Goal: Transaction & Acquisition: Purchase product/service

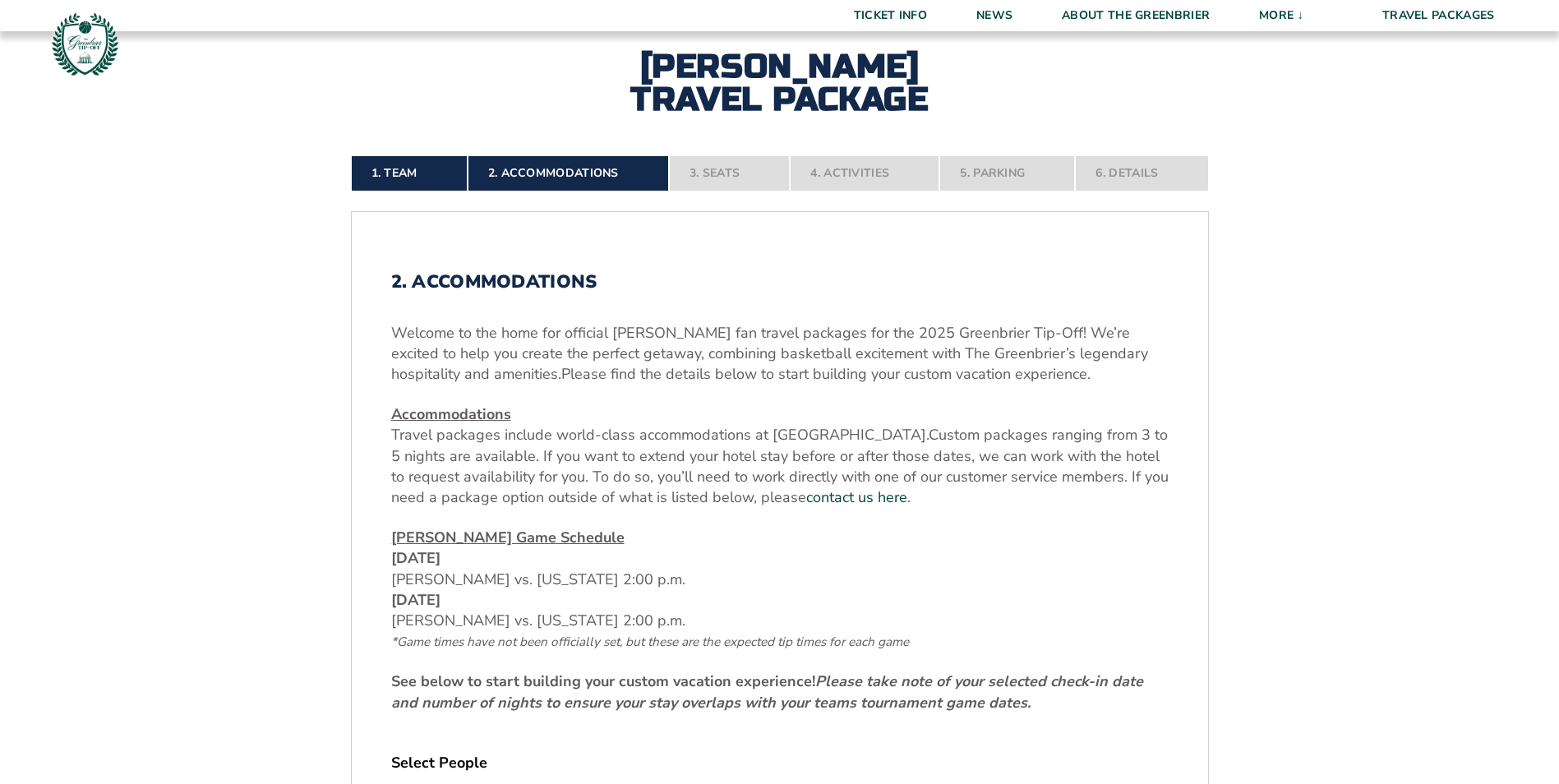
scroll to position [658, 0]
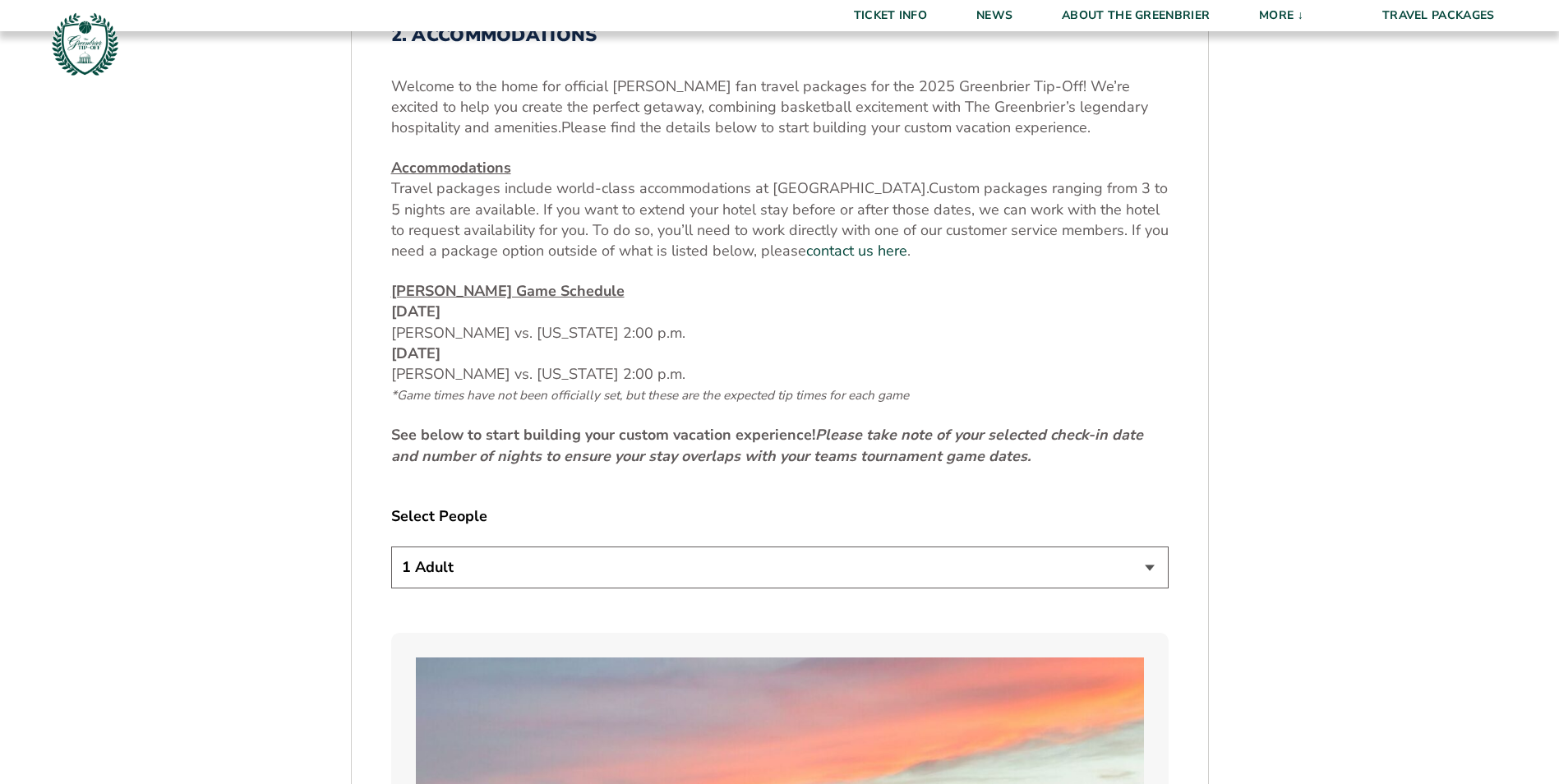
click at [991, 565] on select "1 Adult 2 Adults 3 Adults 4 Adults 2 Adults + 1 Child 2 Adults + 2 Children 2 A…" at bounding box center [780, 568] width 778 height 42
select select "2 Adults"
click at [391, 547] on select "1 Adult 2 Adults 3 Adults 4 Adults 2 Adults + 1 Child 2 Adults + 2 Children 2 A…" at bounding box center [780, 568] width 778 height 42
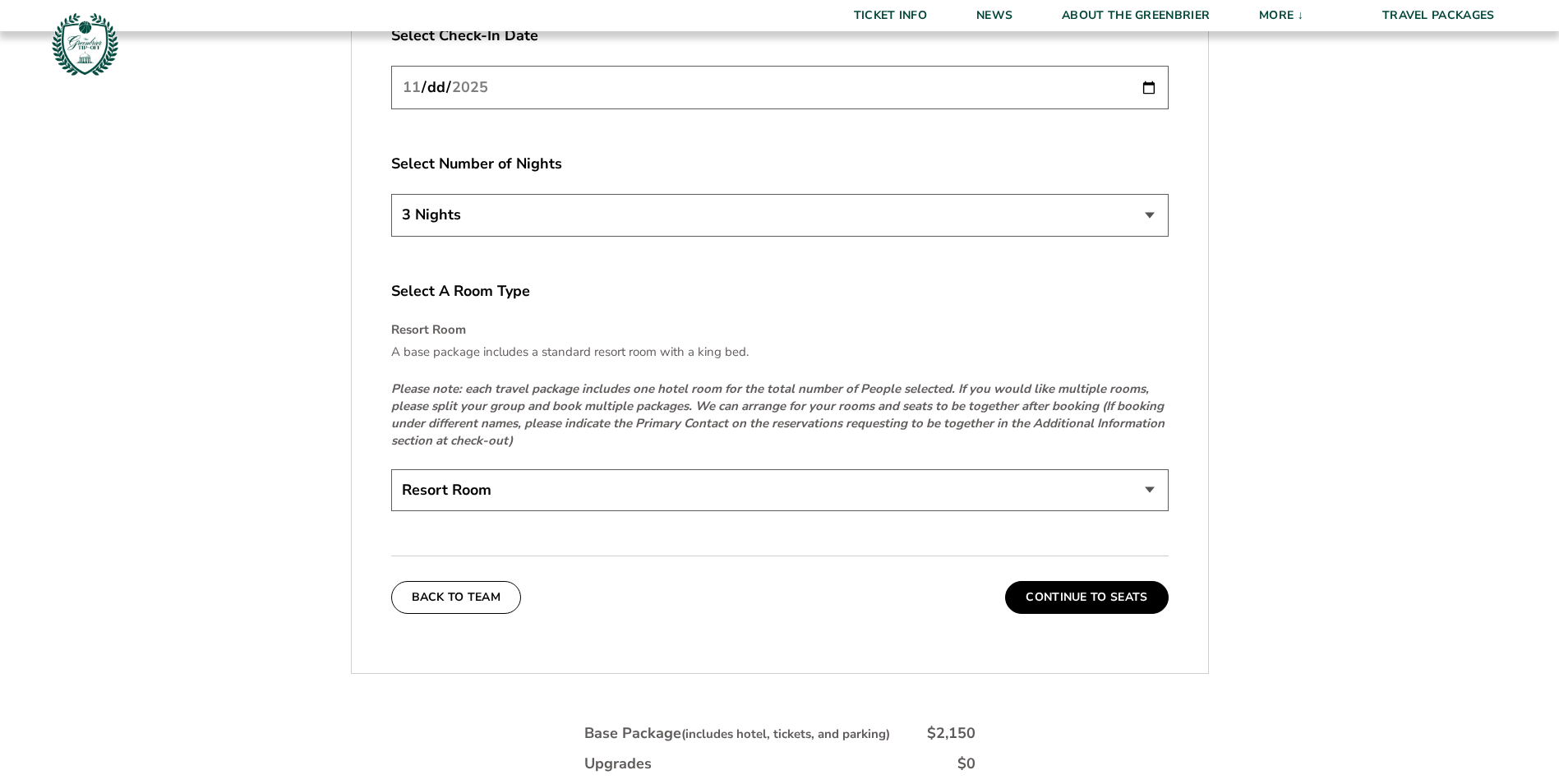
scroll to position [2629, 0]
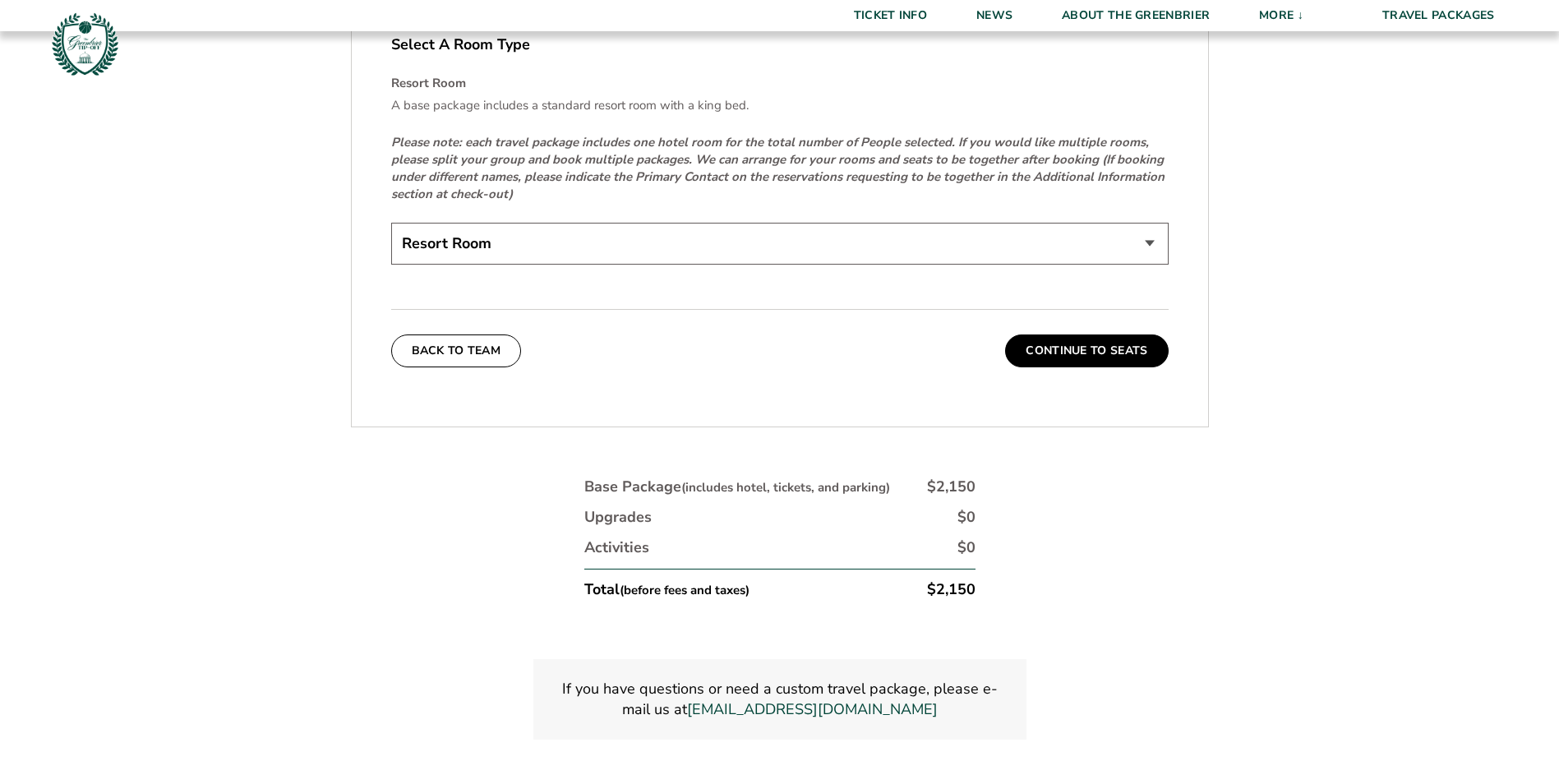
click at [1084, 357] on button "Continue To Seats" at bounding box center [1086, 351] width 163 height 33
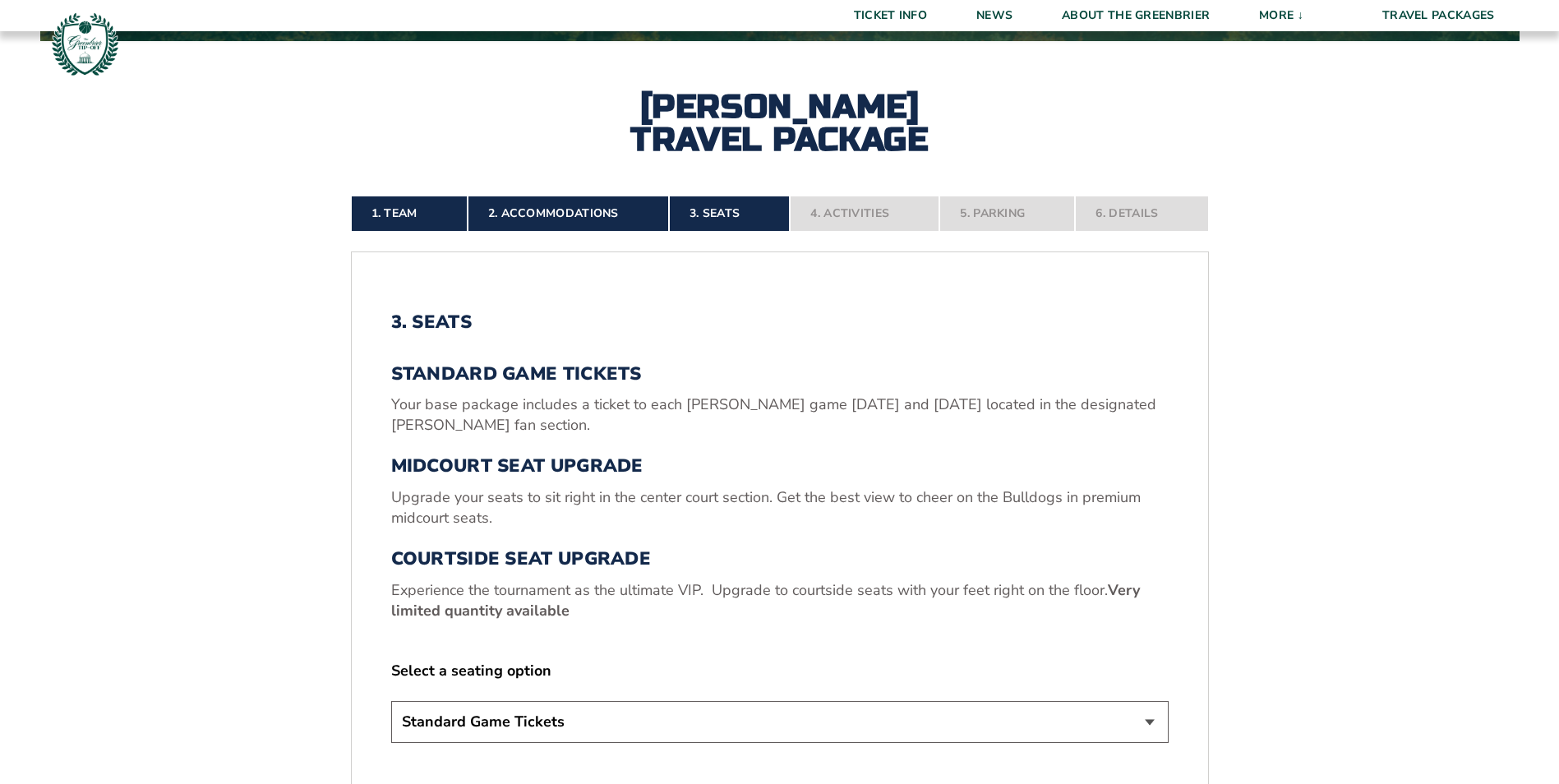
scroll to position [617, 0]
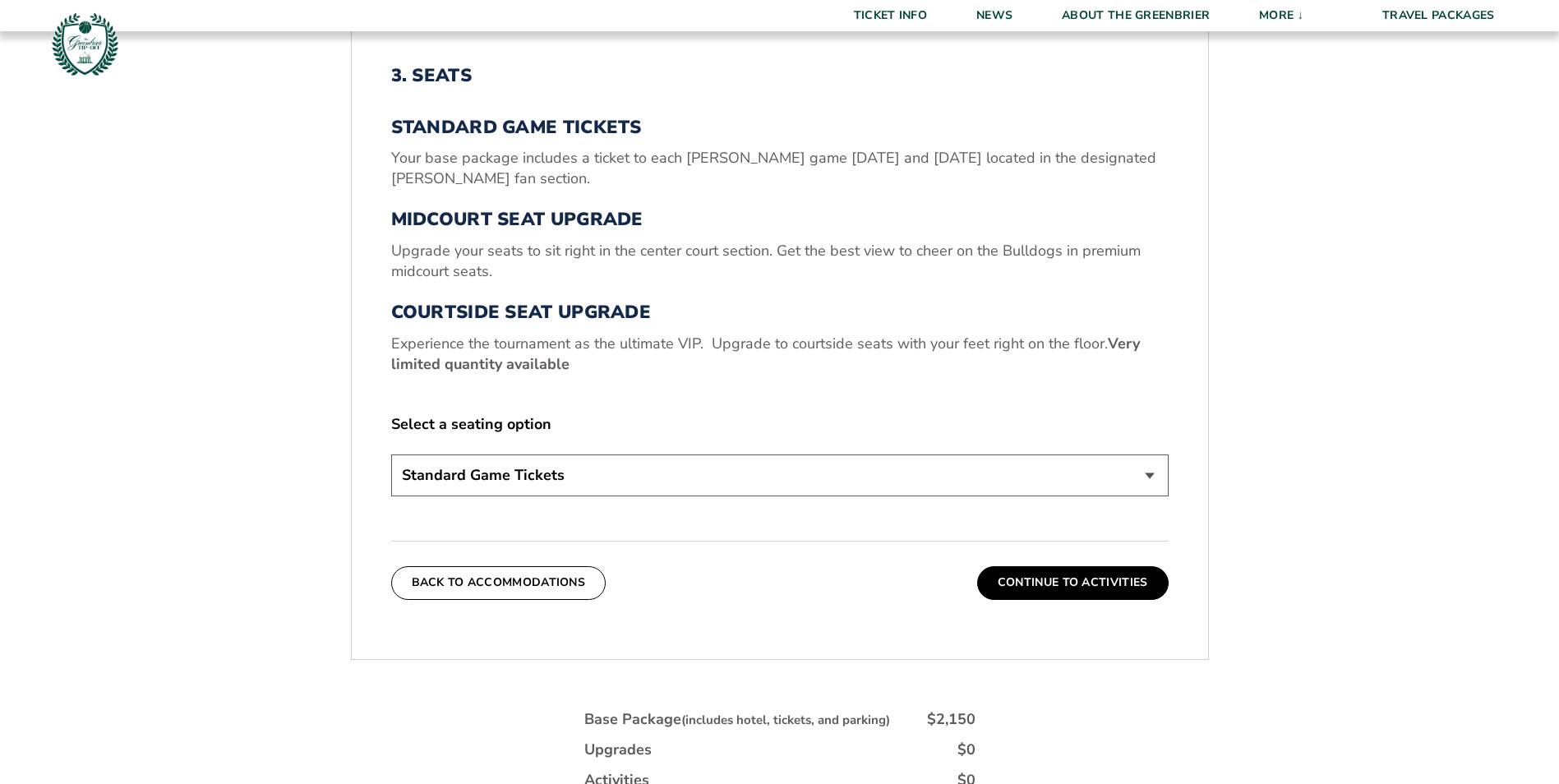
click at [795, 474] on select "Standard Game Tickets Midcourt Seat Upgrade (+$130 per person) Courtside Seat U…" at bounding box center [780, 476] width 778 height 42
click at [801, 442] on div "Select a seating option Standard Game Tickets Midcourt Seat Upgrade (+$130 per …" at bounding box center [780, 457] width 778 height 87
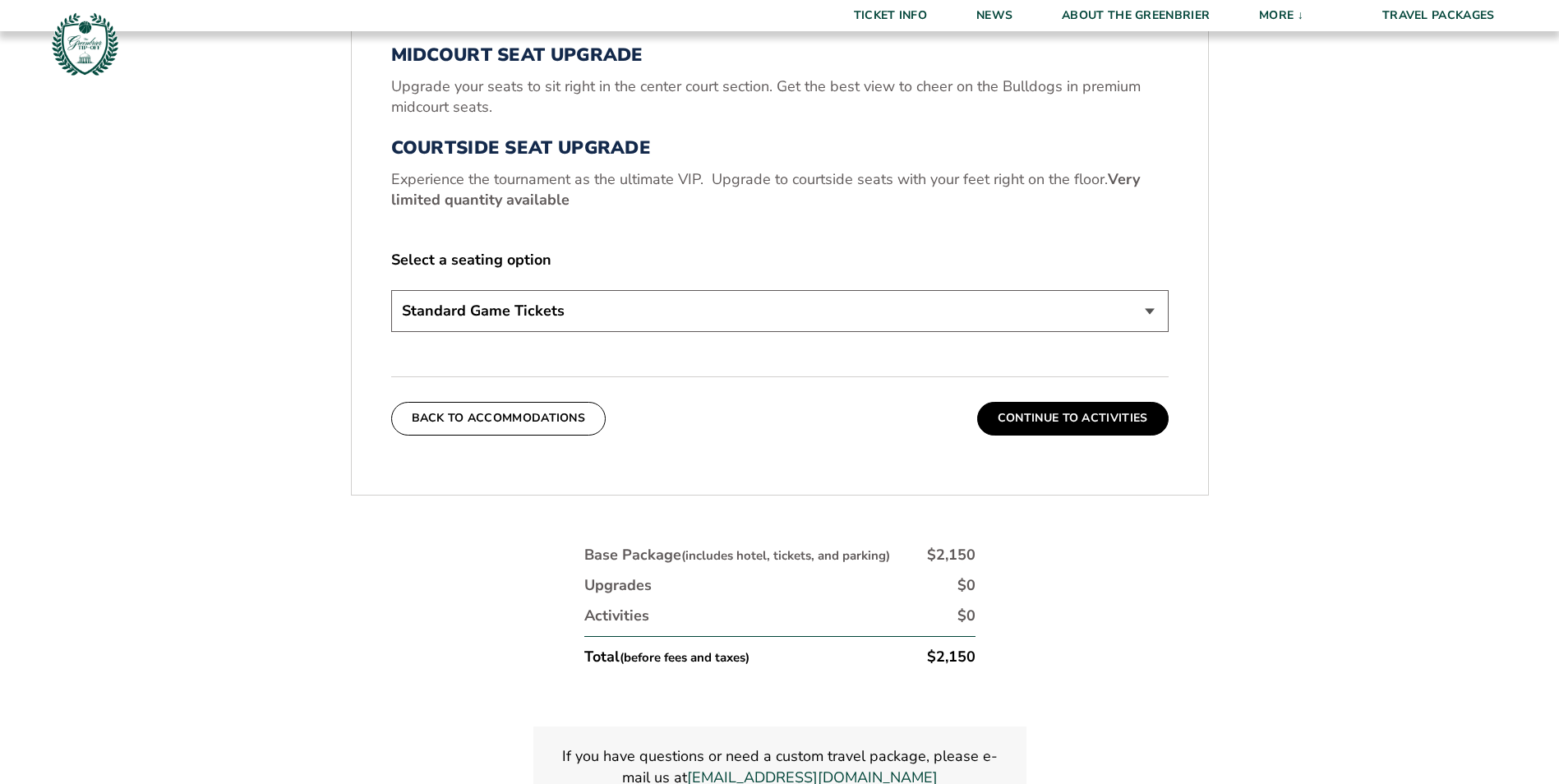
scroll to position [1028, 0]
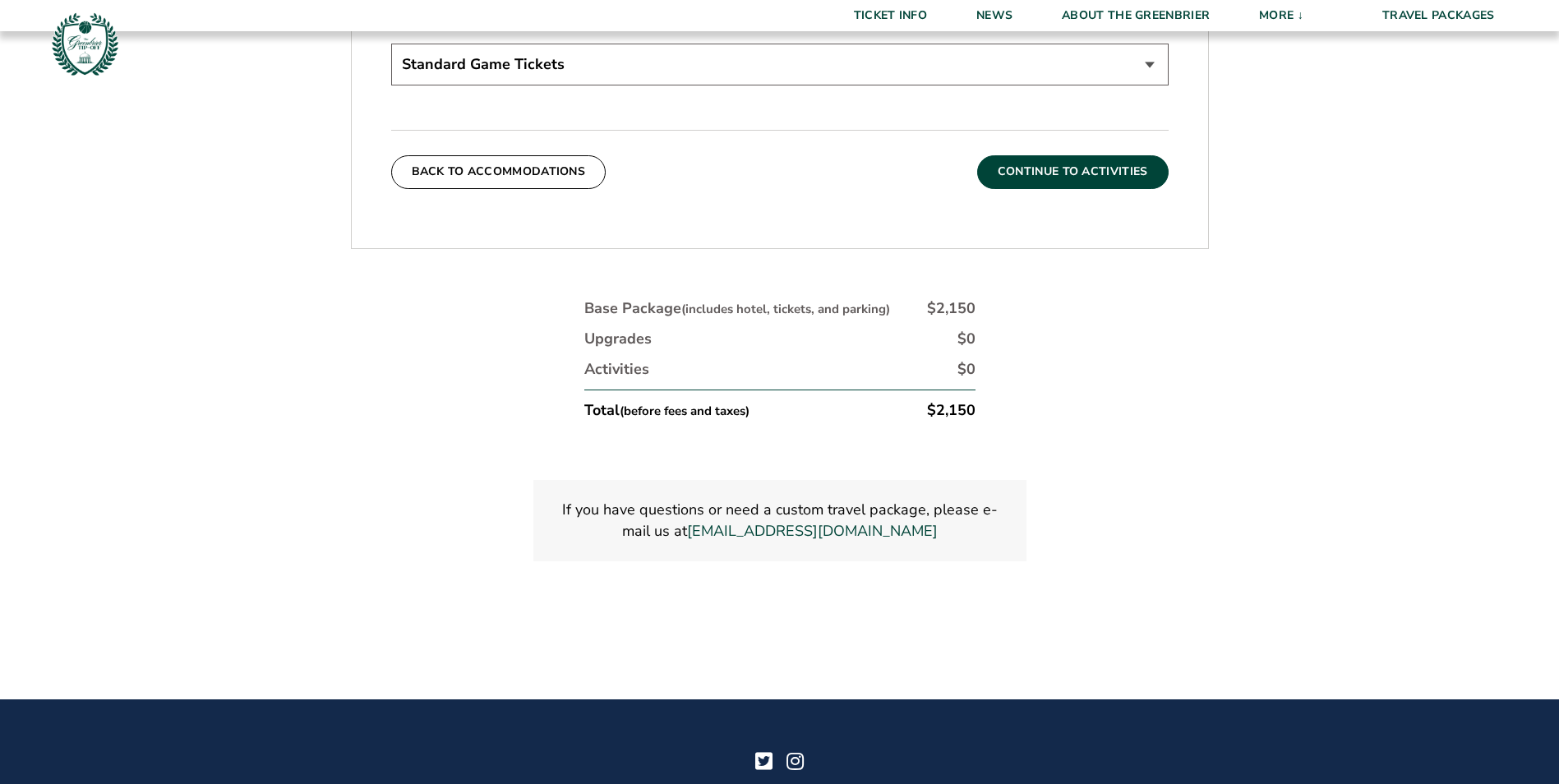
click at [1071, 156] on button "Continue To Activities" at bounding box center [1072, 172] width 191 height 33
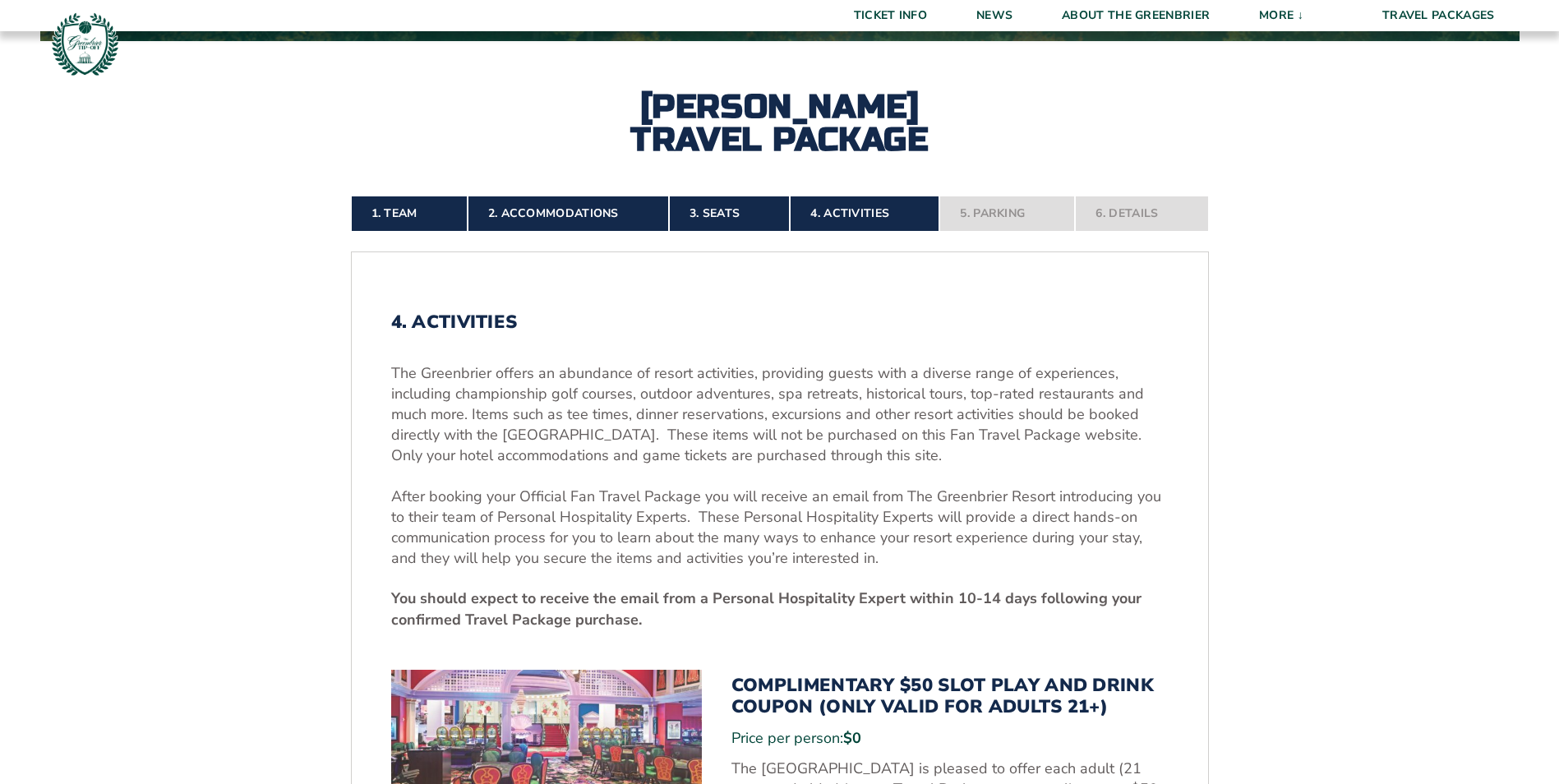
scroll to position [781, 0]
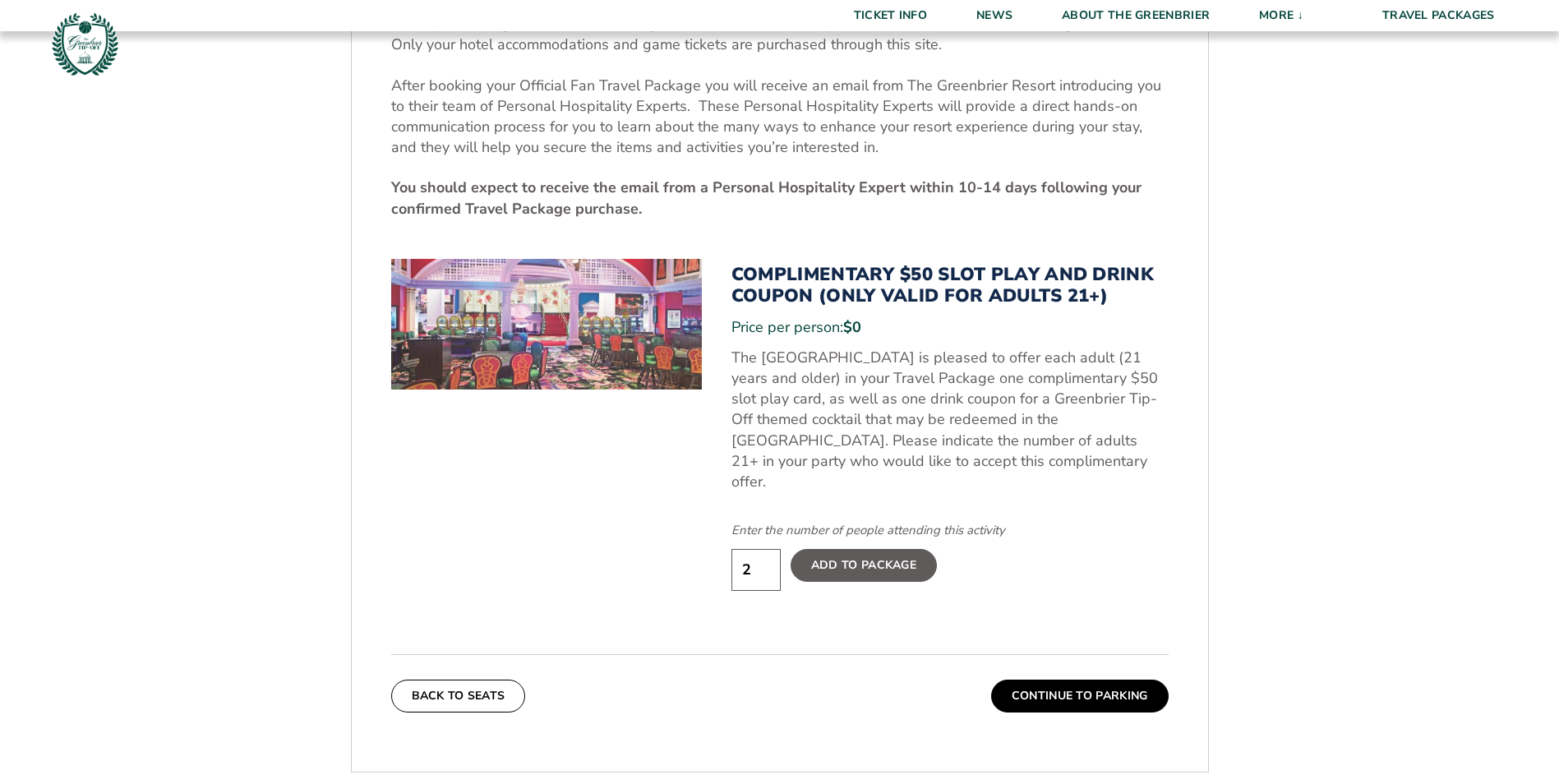
type input "2"
click at [765, 548] on input "2" at bounding box center [756, 569] width 49 height 42
click at [1074, 680] on button "Continue To Parking" at bounding box center [1079, 696] width 177 height 33
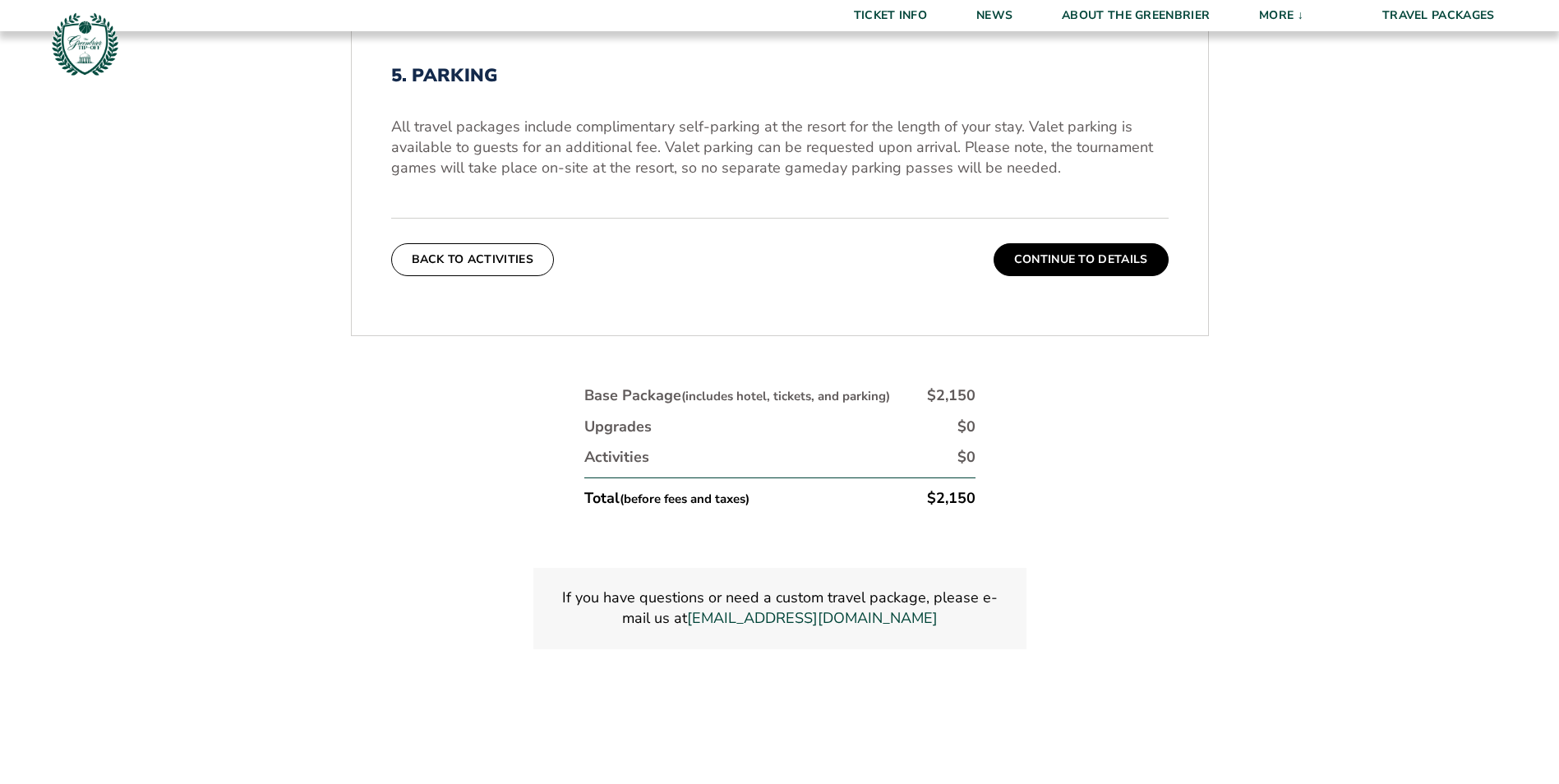
scroll to position [699, 0]
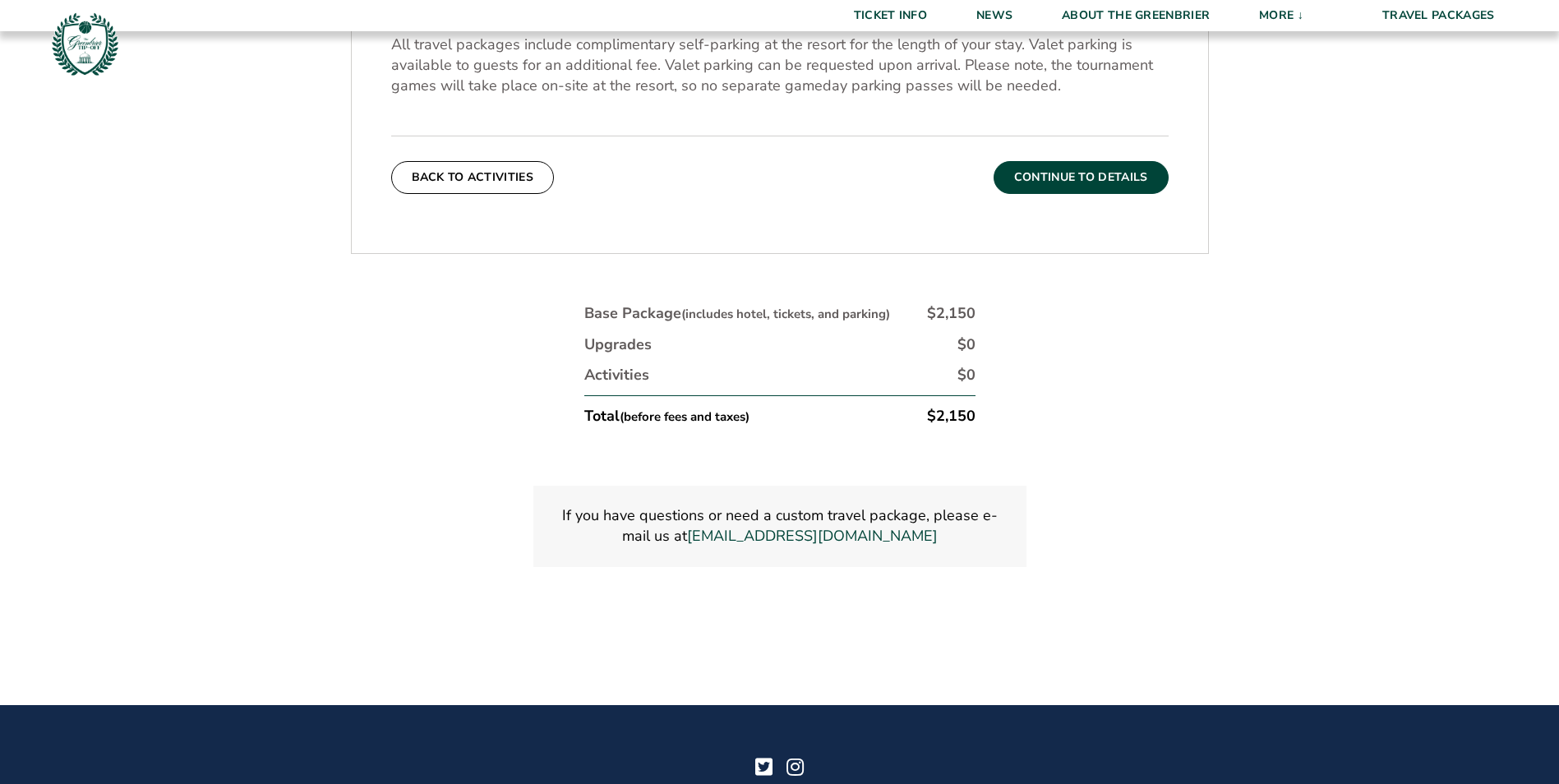
click at [1066, 170] on button "Continue To Details" at bounding box center [1081, 177] width 175 height 33
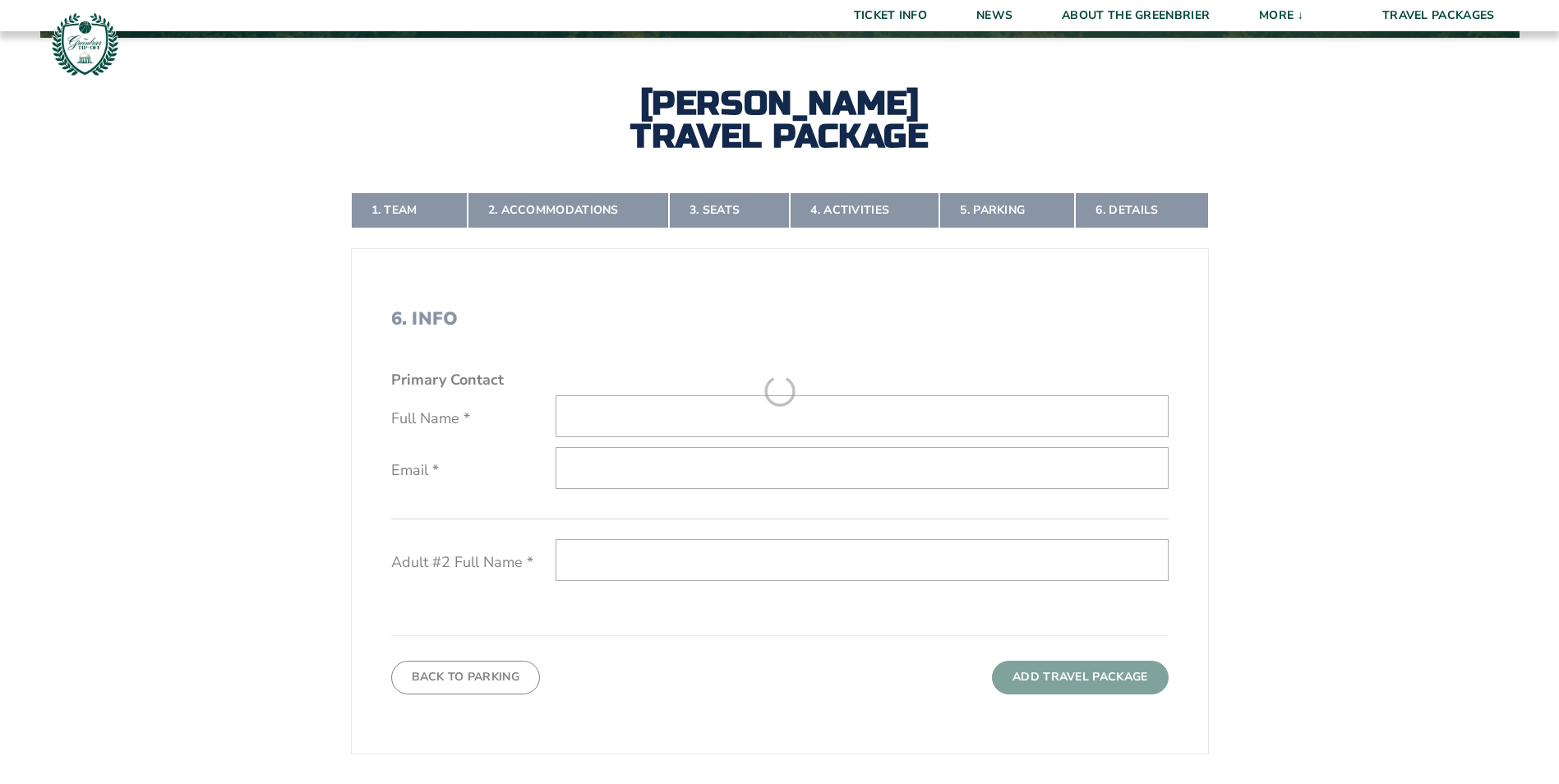
scroll to position [370, 0]
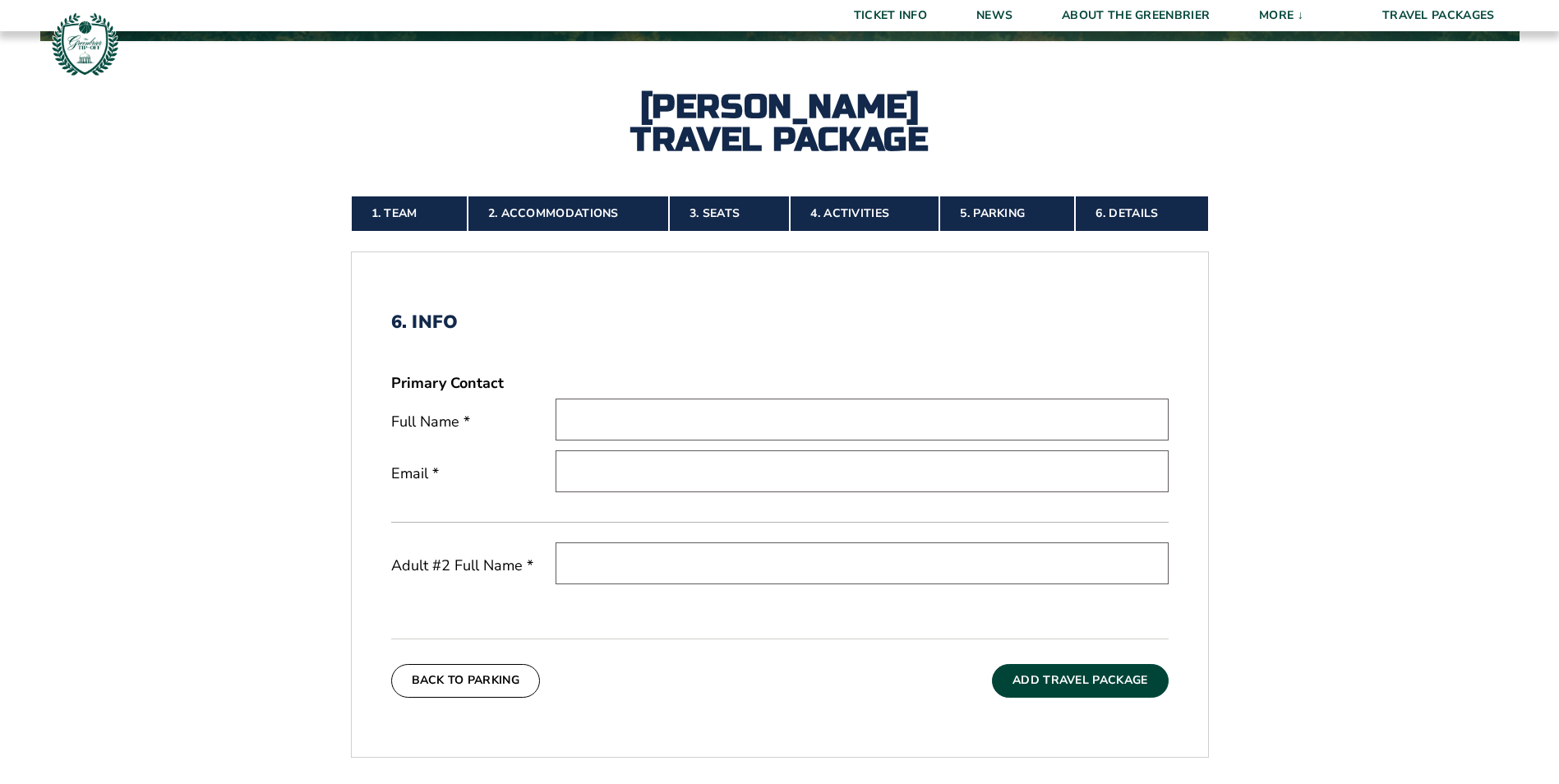
click at [804, 407] on input "text" at bounding box center [862, 419] width 613 height 42
type input "Michael McComb"
type input "mjmccomb@comcast.net"
type input "Jennifer McComb"
click at [1060, 677] on button "Add Travel Package" at bounding box center [1079, 680] width 176 height 33
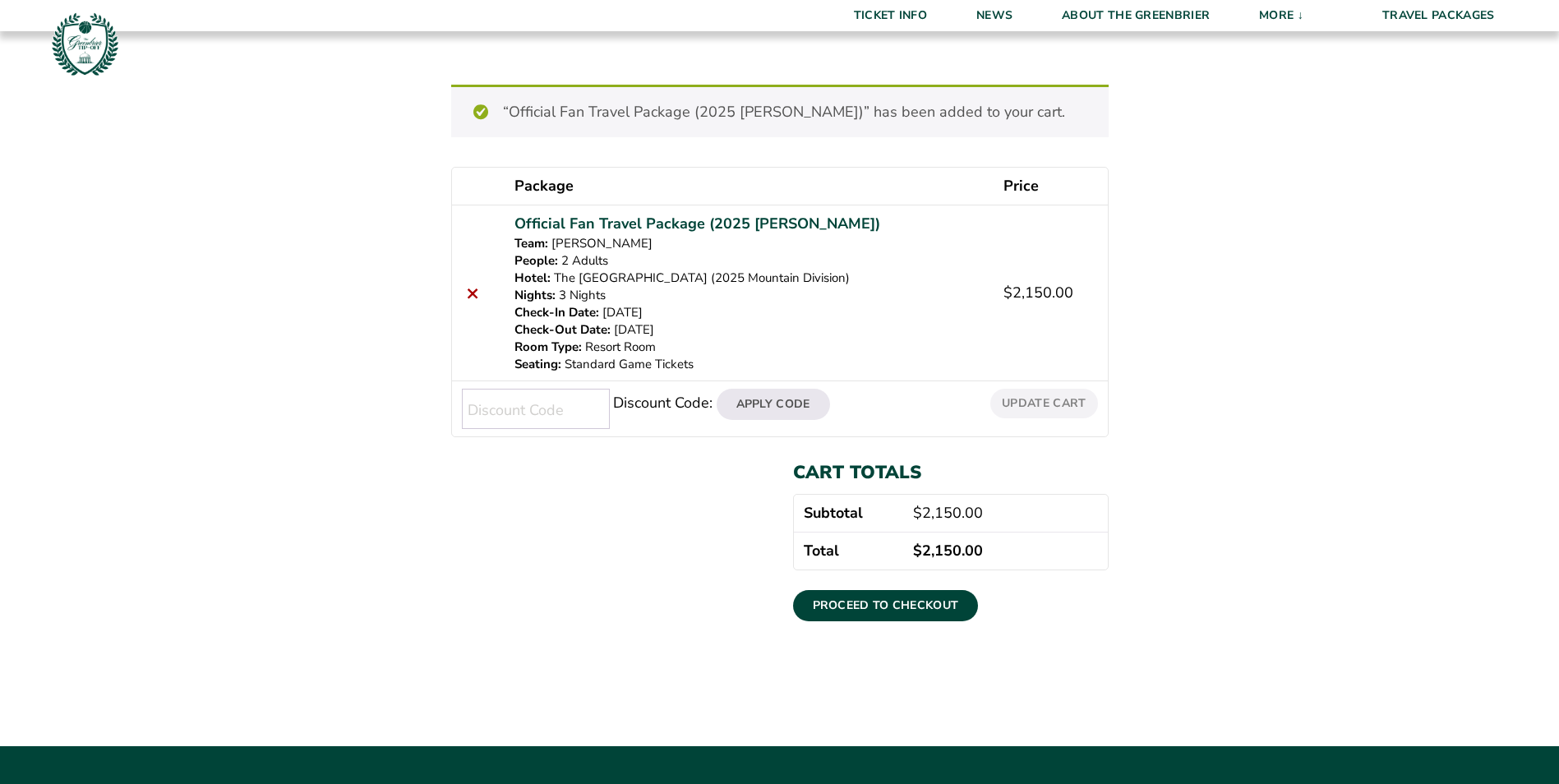
scroll to position [246, 0]
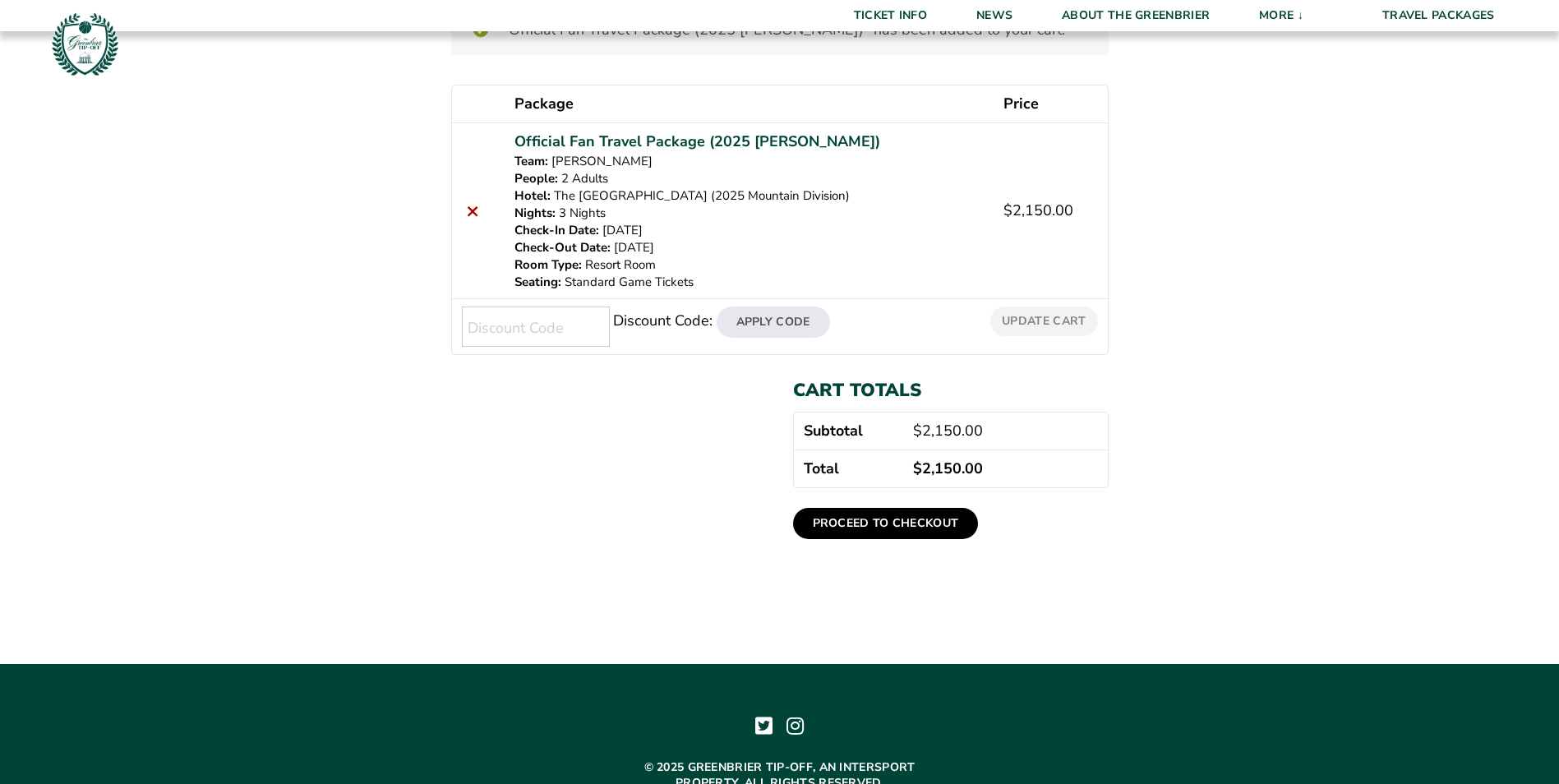
click at [934, 524] on link "Proceed to checkout" at bounding box center [886, 523] width 186 height 31
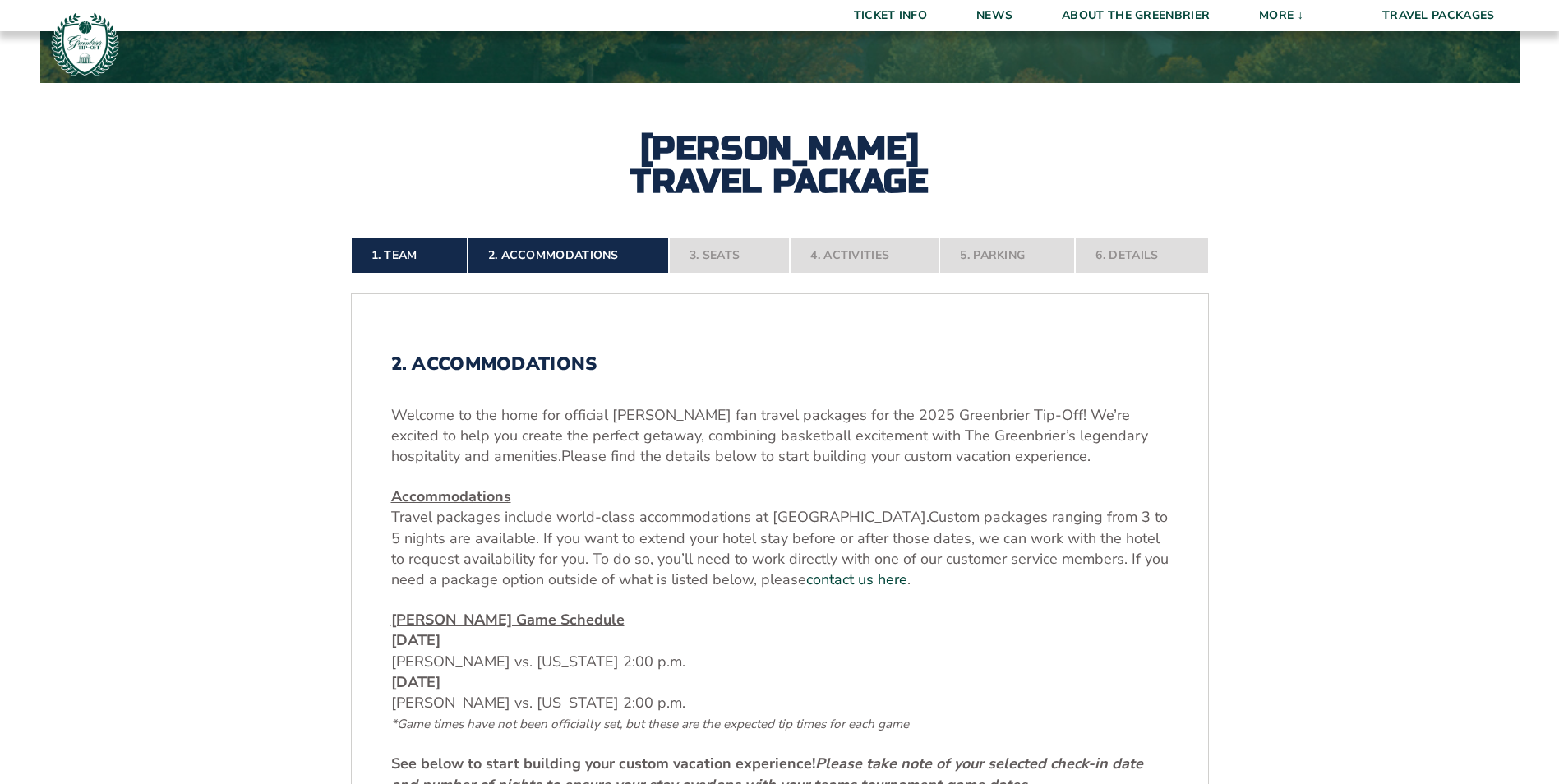
scroll to position [739, 0]
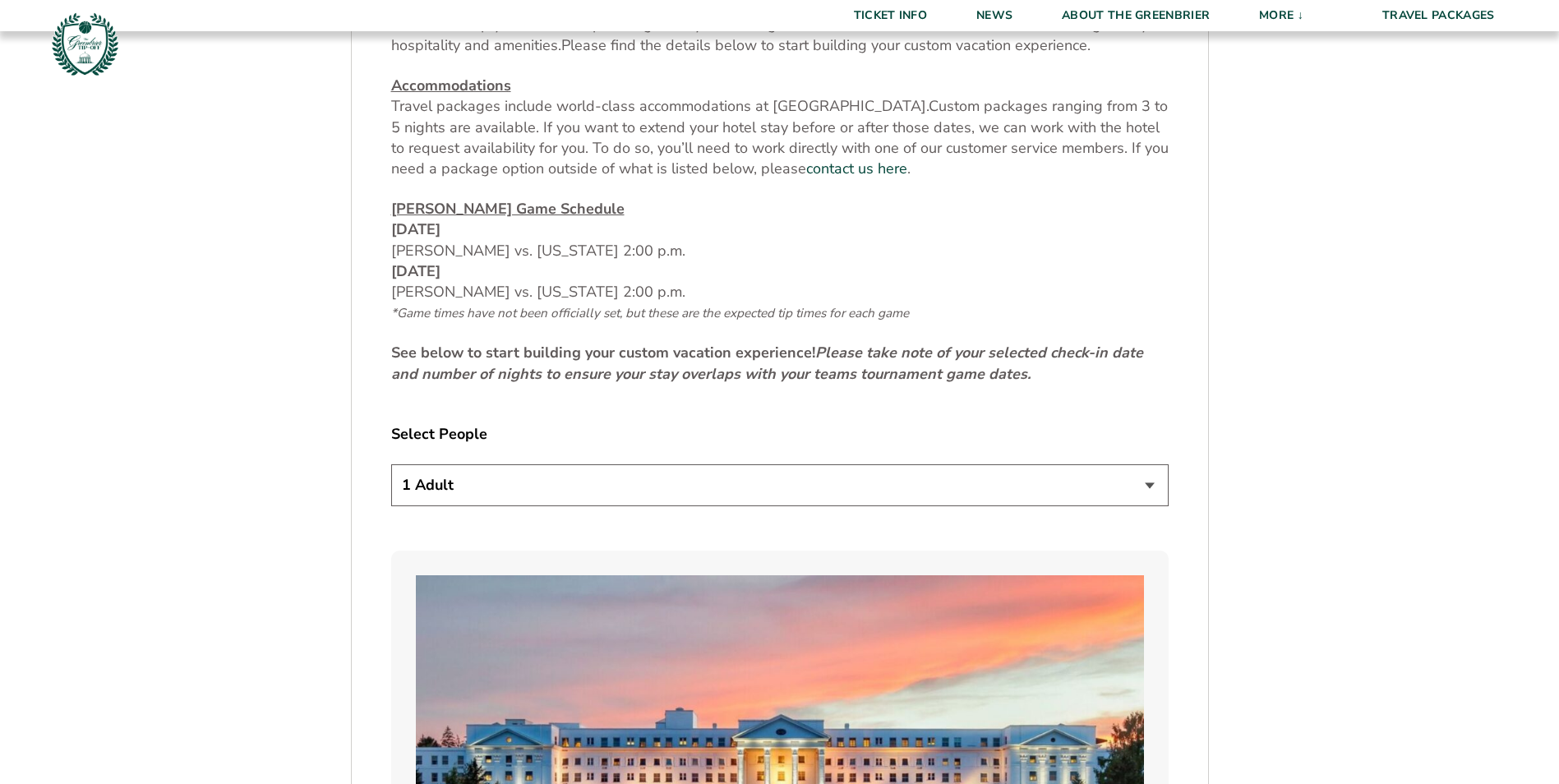
click at [759, 477] on select "1 Adult 2 Adults 3 Adults 4 Adults 2 Adults + 1 Child 2 Adults + 2 Children 2 A…" at bounding box center [780, 485] width 778 height 42
select select "2 Adults"
click at [391, 464] on select "1 Adult 2 Adults 3 Adults 4 Adults 2 Adults + 1 Child 2 Adults + 2 Children 2 A…" at bounding box center [780, 485] width 778 height 42
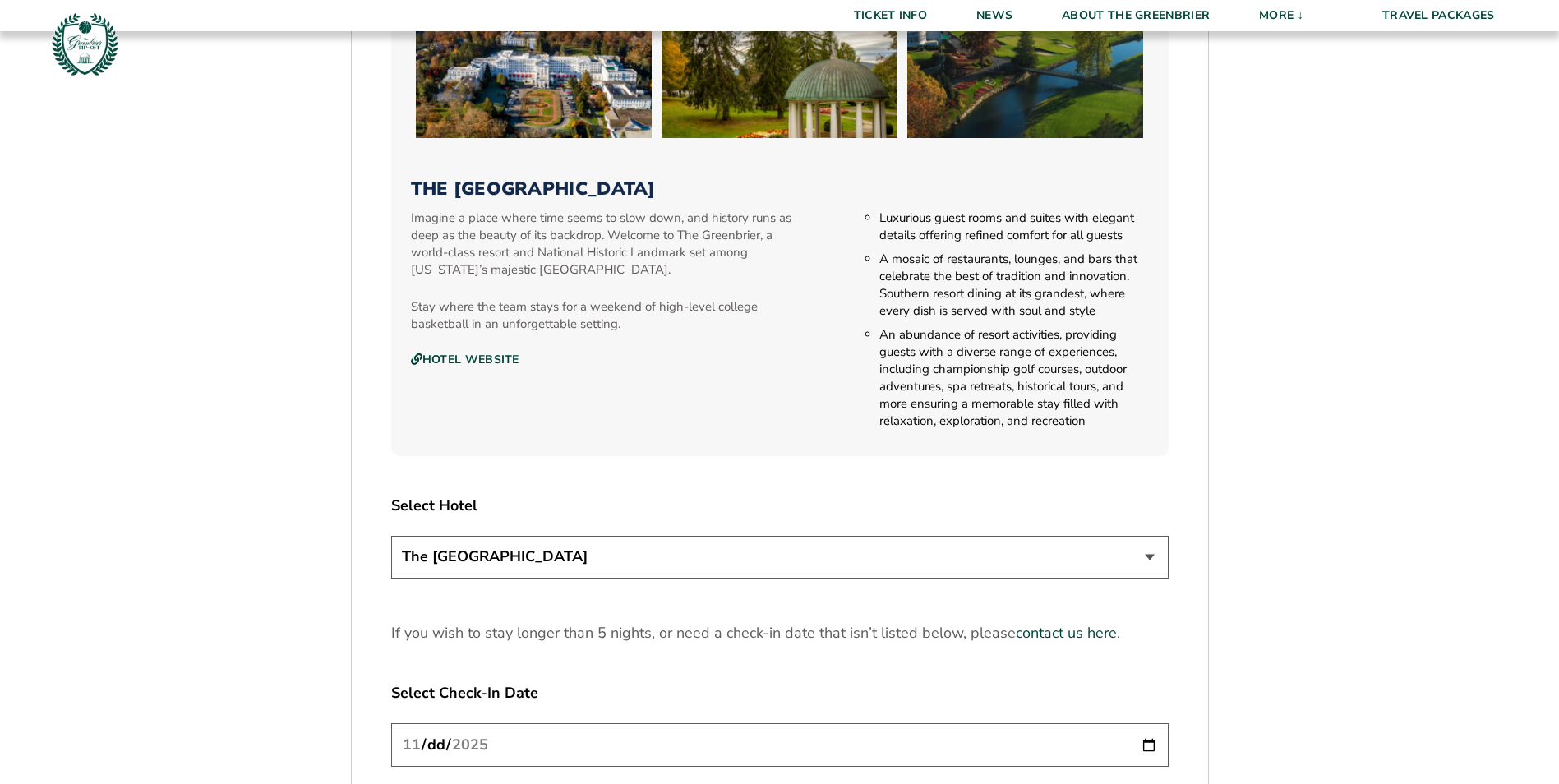
scroll to position [2054, 0]
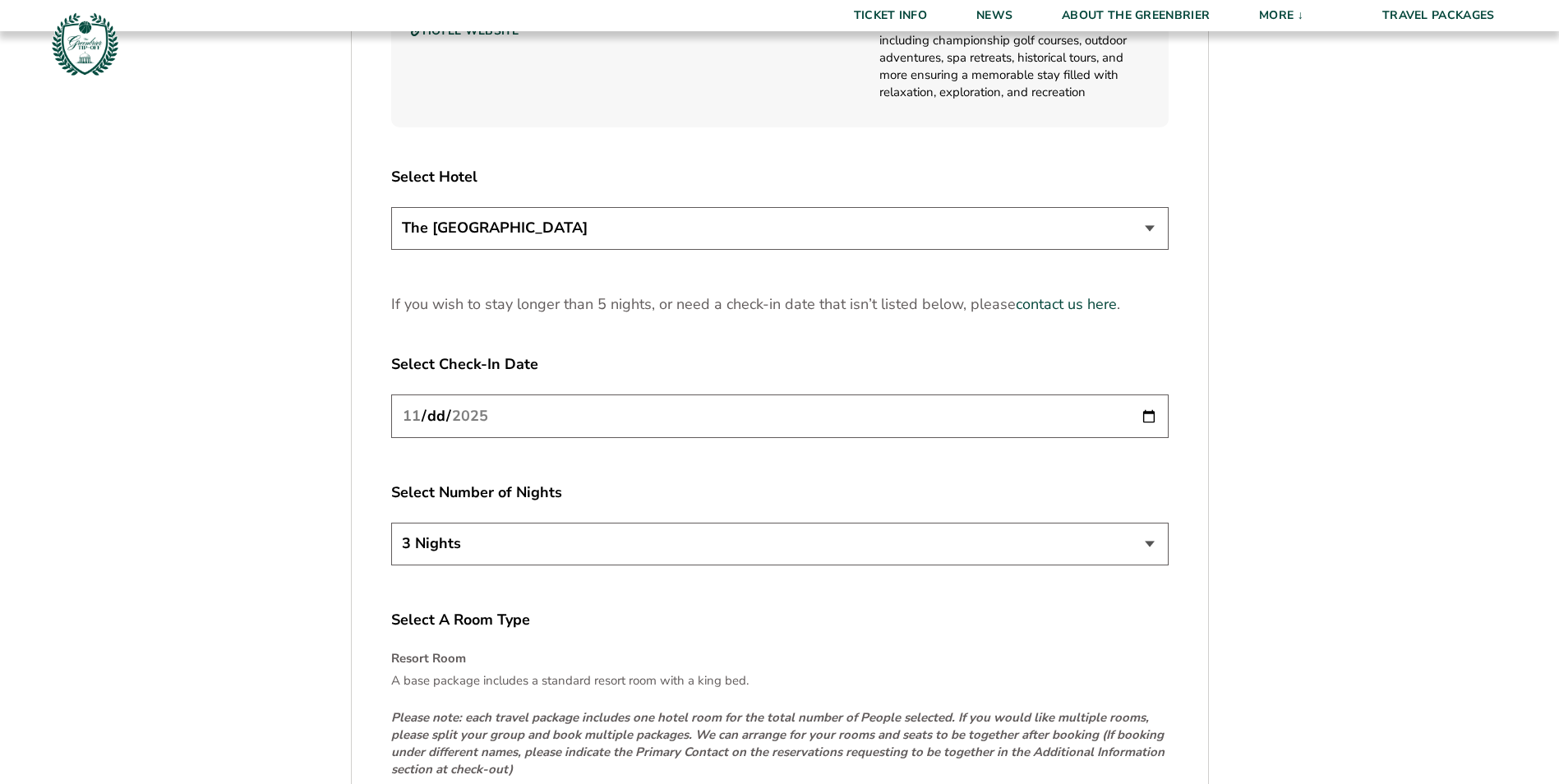
click at [1149, 542] on select "3 Nights 4 Nights 5 Nights" at bounding box center [780, 544] width 778 height 42
select select "4 Nights"
click at [391, 523] on select "3 Nights 4 Nights 5 Nights" at bounding box center [780, 544] width 778 height 42
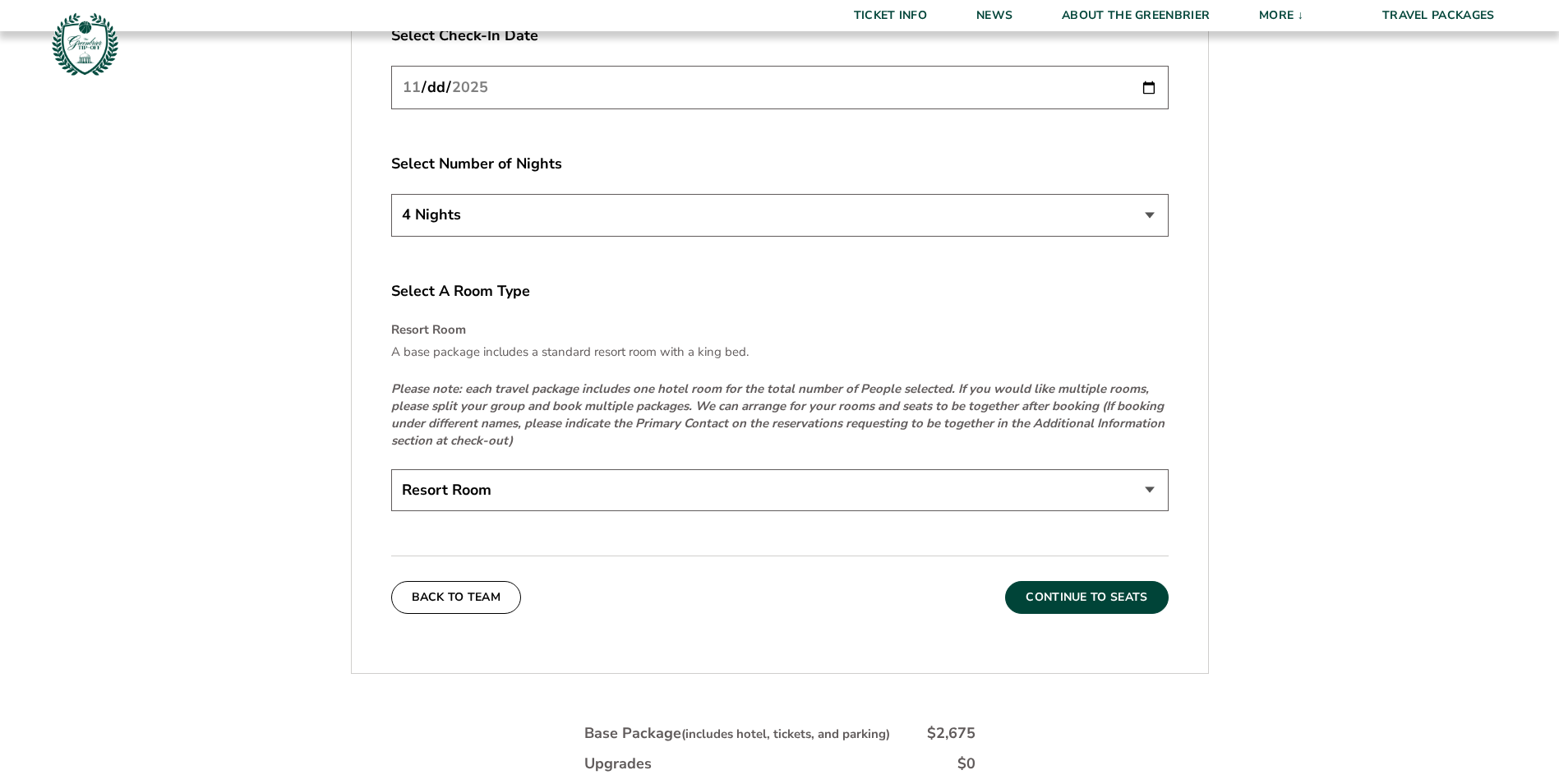
scroll to position [2711, 0]
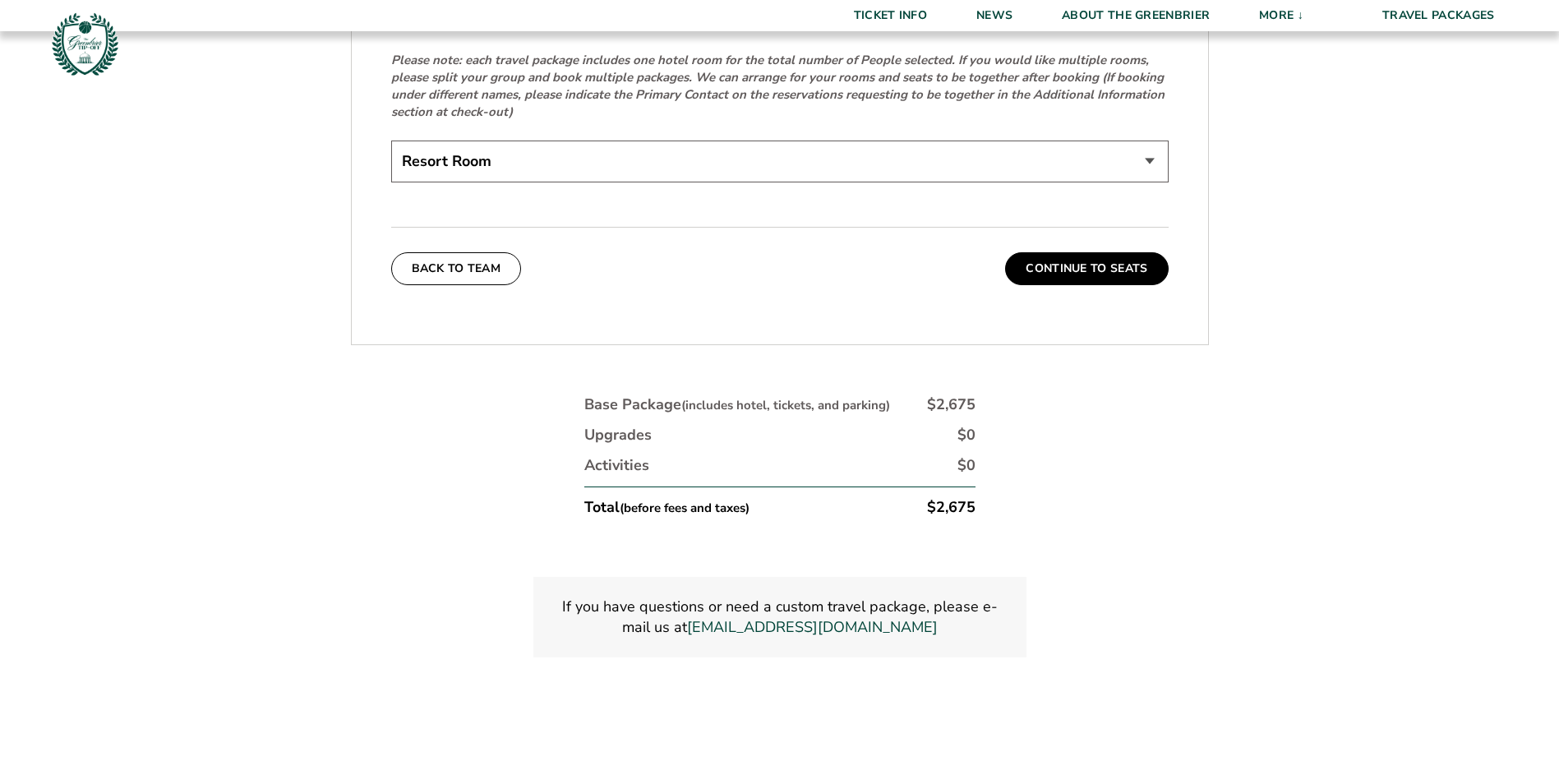
click at [1039, 151] on select "Resort Room" at bounding box center [780, 161] width 778 height 42
